Goal: Find specific page/section: Find specific page/section

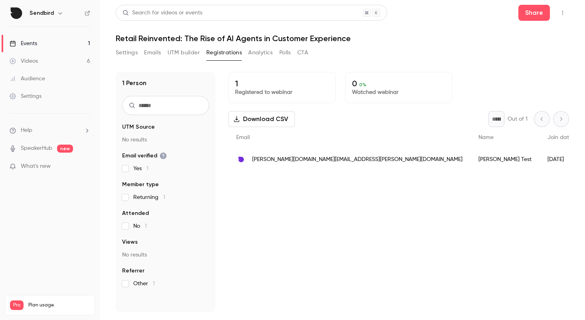
click at [43, 44] on link "Events 1" at bounding box center [50, 44] width 100 height 18
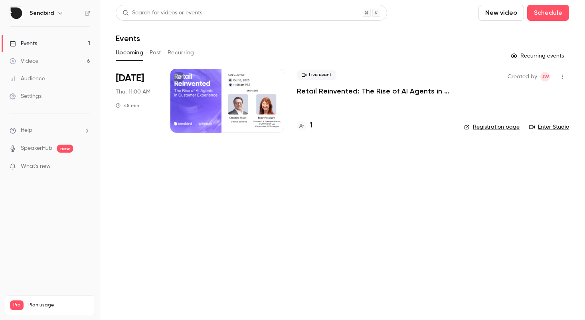
click at [211, 79] on div at bounding box center [227, 101] width 114 height 64
